Goal: Information Seeking & Learning: Learn about a topic

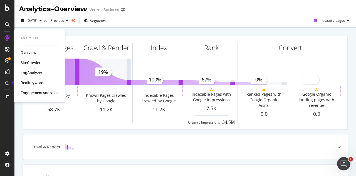
click at [31, 63] on div "SiteCrawler" at bounding box center [31, 63] width 20 height 6
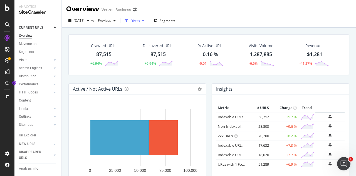
click at [147, 19] on div "button" at bounding box center [143, 20] width 7 height 3
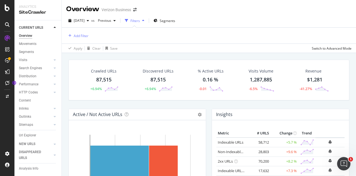
click at [147, 19] on div "button" at bounding box center [143, 20] width 7 height 3
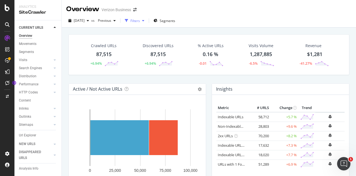
click at [147, 19] on div "button" at bounding box center [143, 20] width 7 height 3
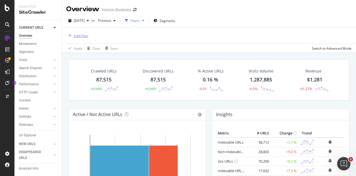
click at [75, 35] on div "Add Filter" at bounding box center [81, 35] width 15 height 5
click at [140, 19] on div "Filters" at bounding box center [135, 20] width 9 height 5
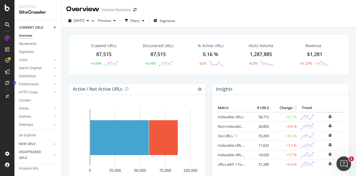
click at [345, 163] on icon "Open Intercom Messenger" at bounding box center [343, 162] width 9 height 9
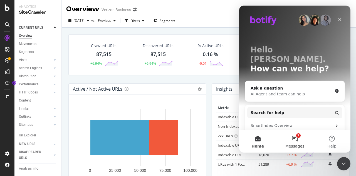
click at [296, 141] on button "2 Messages" at bounding box center [294, 141] width 37 height 22
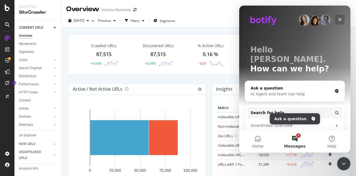
click at [340, 19] on icon "Close" at bounding box center [340, 19] width 3 height 3
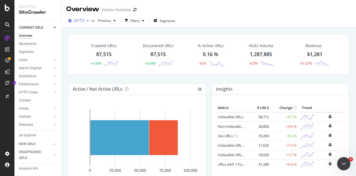
click at [89, 19] on icon "button" at bounding box center [88, 20] width 2 height 3
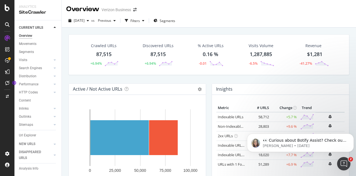
click at [55, 27] on icon at bounding box center [55, 27] width 2 height 3
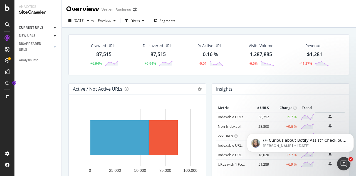
click at [54, 36] on icon at bounding box center [55, 35] width 2 height 3
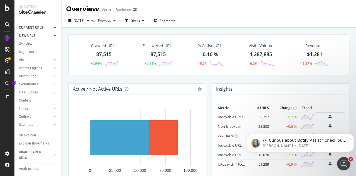
click at [54, 36] on icon at bounding box center [55, 35] width 2 height 3
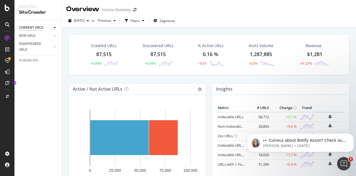
click at [39, 27] on div "CURRENT URLS" at bounding box center [31, 28] width 24 height 6
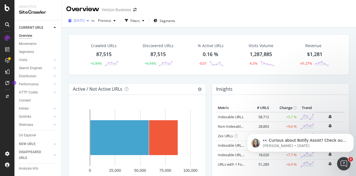
click at [83, 19] on span "[DATE]" at bounding box center [79, 20] width 11 height 5
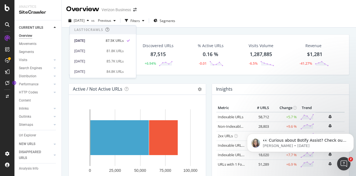
click at [223, 12] on div "Overview Verizon Business" at bounding box center [209, 7] width 294 height 14
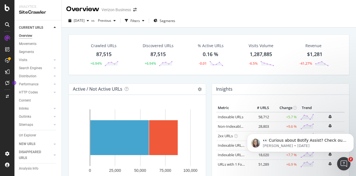
click at [56, 26] on icon at bounding box center [55, 27] width 2 height 3
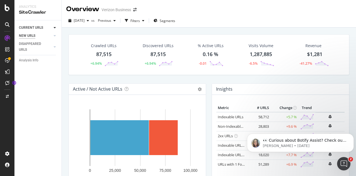
click at [34, 36] on div "NEW URLS" at bounding box center [27, 36] width 16 height 6
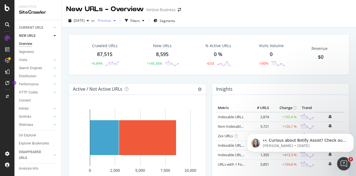
click at [111, 21] on span "Previous" at bounding box center [104, 20] width 16 height 5
click at [220, 21] on div "[DATE] vs Previous Filters Segments" at bounding box center [209, 21] width 294 height 11
click at [48, 37] on div at bounding box center [49, 36] width 6 height 6
click at [111, 20] on span "Previous" at bounding box center [104, 20] width 16 height 5
click at [198, 19] on div "[DATE] vs Previous Filters Segments" at bounding box center [209, 21] width 294 height 11
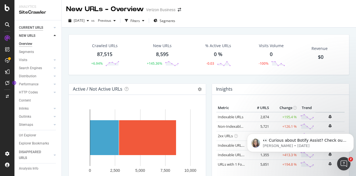
click at [34, 26] on div "CURRENT URLS" at bounding box center [31, 28] width 24 height 6
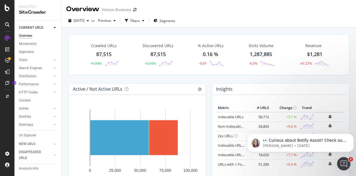
click at [53, 26] on div at bounding box center [55, 28] width 6 height 6
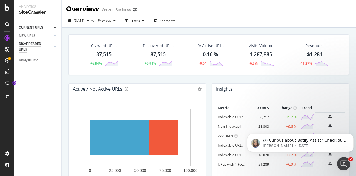
click at [41, 46] on div "DISAPPEARED URLS" at bounding box center [33, 47] width 28 height 12
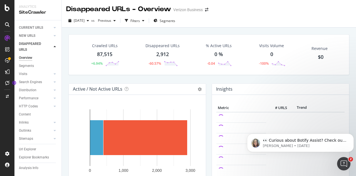
click at [55, 45] on icon at bounding box center [55, 46] width 2 height 3
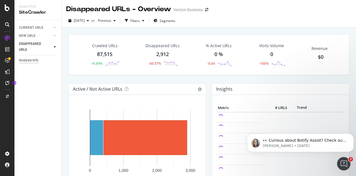
click at [31, 60] on div "Analysis Info" at bounding box center [28, 60] width 19 height 6
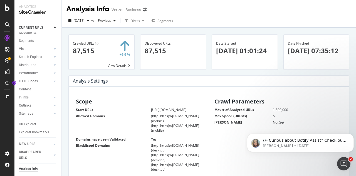
click at [53, 27] on div at bounding box center [55, 28] width 6 height 6
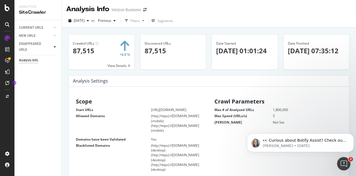
click at [54, 46] on icon at bounding box center [55, 46] width 2 height 3
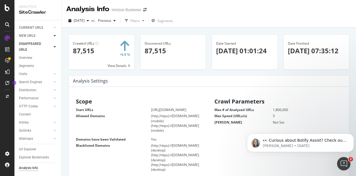
click at [54, 34] on div at bounding box center [55, 36] width 6 height 6
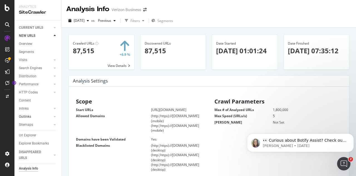
scroll to position [9, 0]
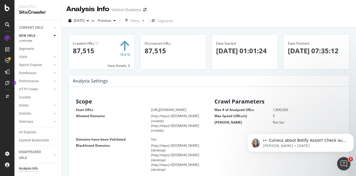
click at [55, 34] on icon at bounding box center [55, 35] width 2 height 3
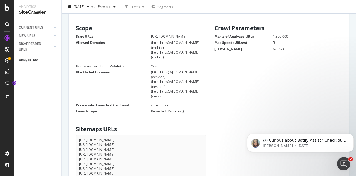
scroll to position [74, 0]
click at [186, 81] on li "(http|https)://[DOMAIN_NAME] (desktop)" at bounding box center [177, 82] width 52 height 9
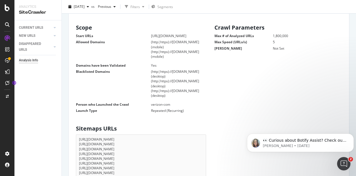
click at [191, 91] on li "(http|https)://[DOMAIN_NAME] (desktop)" at bounding box center [177, 92] width 52 height 9
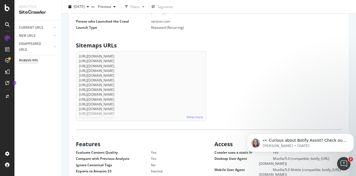
scroll to position [157, 0]
click at [193, 115] on link "View more" at bounding box center [195, 116] width 16 height 5
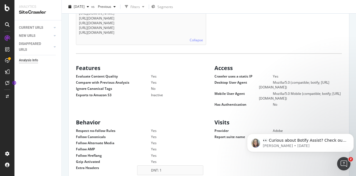
scroll to position [197, 0]
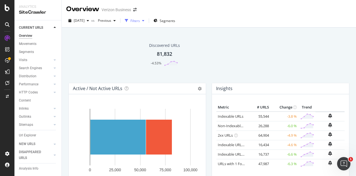
click at [143, 23] on div "Filters" at bounding box center [135, 20] width 24 height 8
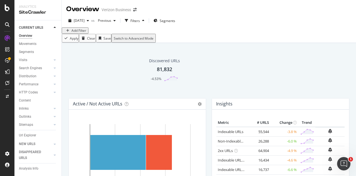
click at [82, 33] on div "Add Filter" at bounding box center [79, 30] width 15 height 5
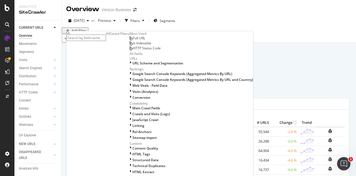
scroll to position [35, 0]
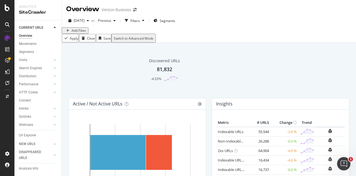
click at [233, 31] on div "Add Filter" at bounding box center [209, 30] width 294 height 6
click at [154, 41] on div "Switch to Advanced Mode" at bounding box center [134, 38] width 40 height 5
click at [157, 41] on div "Switch back to Simple mode" at bounding box center [135, 38] width 43 height 5
click at [154, 41] on div "Switch to Advanced Mode" at bounding box center [134, 38] width 40 height 5
click at [157, 41] on div "Switch back to Simple mode" at bounding box center [135, 38] width 43 height 5
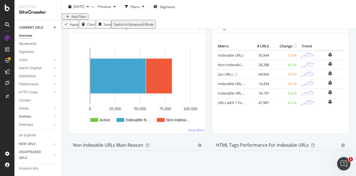
scroll to position [17, 0]
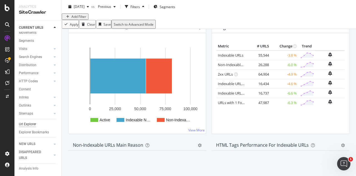
click at [30, 121] on div "Url Explorer" at bounding box center [27, 124] width 17 height 6
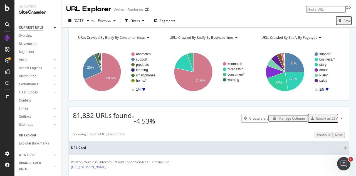
click at [40, 27] on div "CURRENT URLS" at bounding box center [31, 28] width 24 height 6
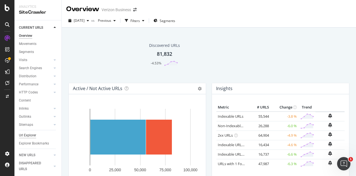
click at [32, 132] on div "Url Explorer" at bounding box center [27, 135] width 17 height 6
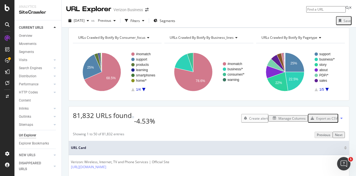
click at [287, 121] on div "Manage Columns" at bounding box center [292, 118] width 27 height 5
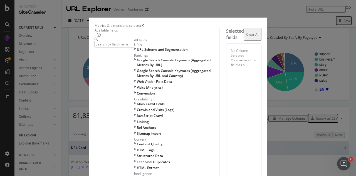
click at [262, 23] on div "Metrics & dimensions selector" at bounding box center [178, 25] width 167 height 5
click at [144, 24] on icon "times" at bounding box center [143, 25] width 3 height 3
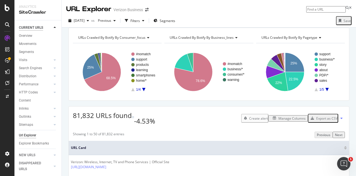
click at [27, 28] on div "CURRENT URLS" at bounding box center [31, 28] width 24 height 6
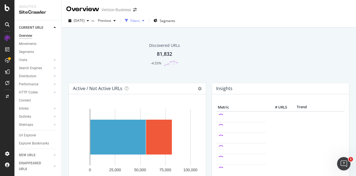
click at [140, 21] on div "Filters" at bounding box center [135, 20] width 9 height 5
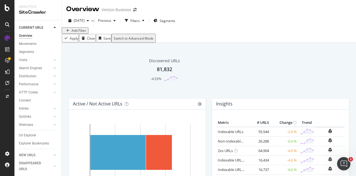
click at [77, 33] on div "Add Filter" at bounding box center [75, 30] width 22 height 5
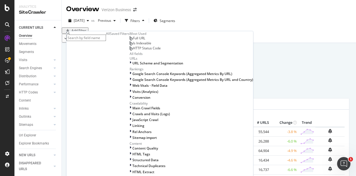
scroll to position [122, 0]
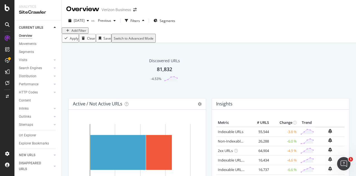
click at [199, 33] on div "Add Filter" at bounding box center [209, 30] width 294 height 6
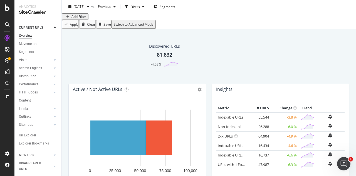
scroll to position [14, 0]
click at [38, 152] on link "NEW URLS" at bounding box center [35, 155] width 33 height 6
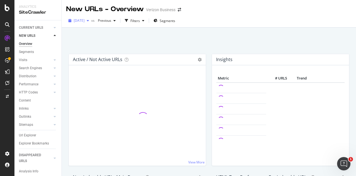
click at [91, 18] on div "[DATE]" at bounding box center [78, 20] width 25 height 8
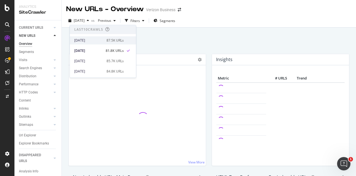
click at [121, 40] on div "87.5K URLs" at bounding box center [115, 40] width 17 height 5
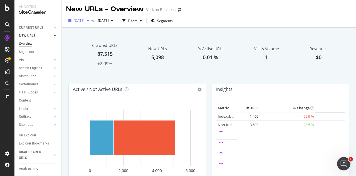
click at [89, 19] on icon "button" at bounding box center [88, 20] width 2 height 3
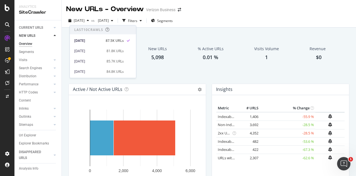
click at [227, 17] on div "2025 Sep. 9th vs 2025 Aug. 26th Filters Segments" at bounding box center [209, 21] width 294 height 11
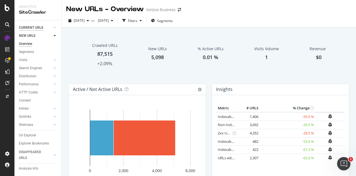
click at [41, 26] on div "CURRENT URLS" at bounding box center [31, 28] width 24 height 6
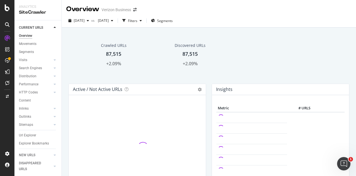
click at [49, 26] on div at bounding box center [49, 28] width 6 height 6
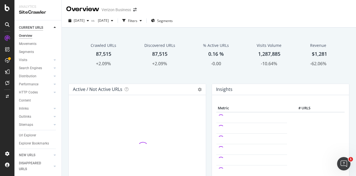
click at [42, 27] on div "CURRENT URLS" at bounding box center [31, 28] width 24 height 6
click at [56, 28] on icon at bounding box center [55, 27] width 2 height 3
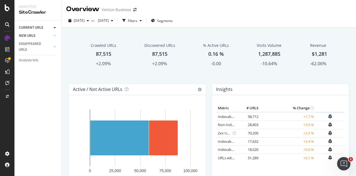
click at [51, 36] on div at bounding box center [49, 36] width 6 height 6
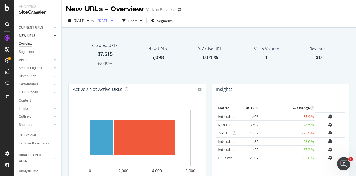
click at [109, 22] on span "[DATE]" at bounding box center [102, 20] width 13 height 5
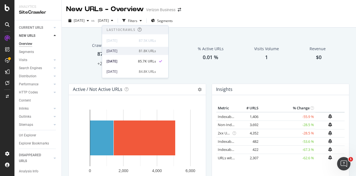
click at [163, 51] on div "2025 Sep. 2nd 81.8K URLs" at bounding box center [135, 51] width 66 height 8
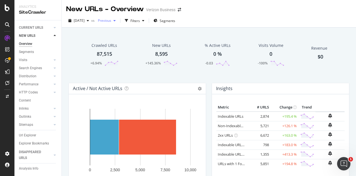
click at [111, 20] on span "Previous" at bounding box center [104, 20] width 16 height 5
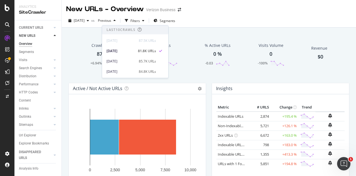
click at [52, 36] on div at bounding box center [49, 36] width 6 height 6
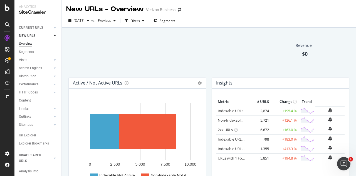
click at [54, 34] on div at bounding box center [55, 36] width 6 height 6
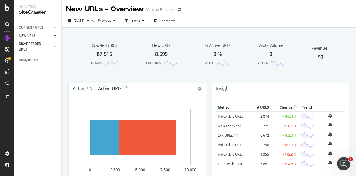
click at [50, 47] on div at bounding box center [49, 47] width 5 height 6
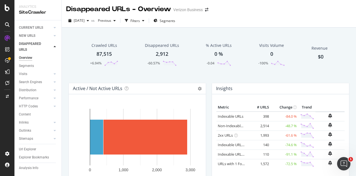
click at [55, 46] on icon at bounding box center [55, 46] width 2 height 3
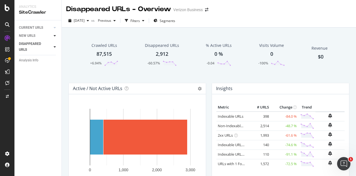
click at [54, 35] on icon at bounding box center [55, 35] width 2 height 3
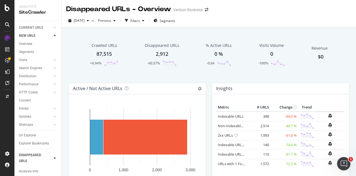
click at [51, 36] on div at bounding box center [49, 36] width 6 height 6
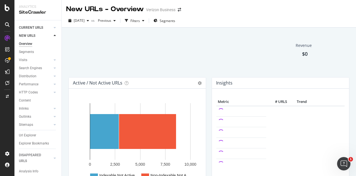
click at [49, 27] on div at bounding box center [49, 28] width 6 height 6
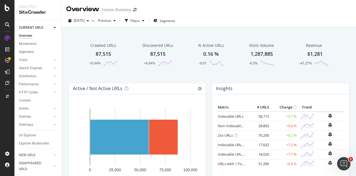
click at [239, 22] on div "[DATE] vs Previous Filters Segments" at bounding box center [209, 21] width 294 height 11
click at [26, 43] on div "Movements" at bounding box center [28, 44] width 18 height 6
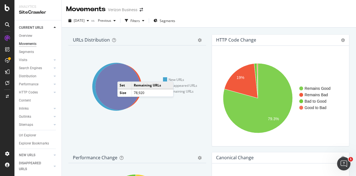
click at [123, 76] on icon at bounding box center [116, 87] width 48 height 48
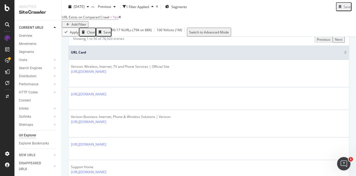
scroll to position [17, 0]
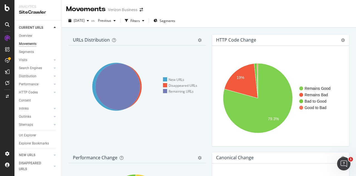
click at [55, 28] on icon at bounding box center [55, 27] width 2 height 3
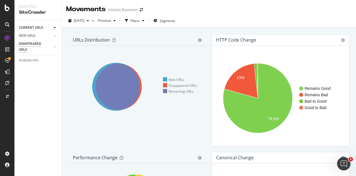
click at [37, 45] on div "DISAPPEARED URLS" at bounding box center [33, 47] width 28 height 12
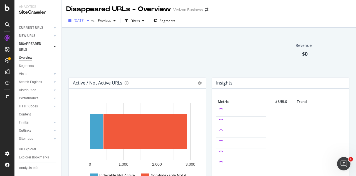
click at [85, 19] on span "[DATE]" at bounding box center [79, 20] width 11 height 5
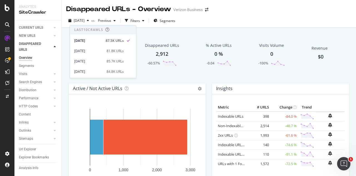
click at [249, 14] on div "[DATE] vs Previous Filters Segments" at bounding box center [209, 21] width 294 height 14
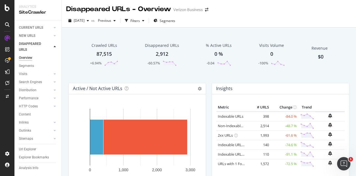
click at [54, 45] on icon at bounding box center [55, 46] width 2 height 3
